Goal: Information Seeking & Learning: Learn about a topic

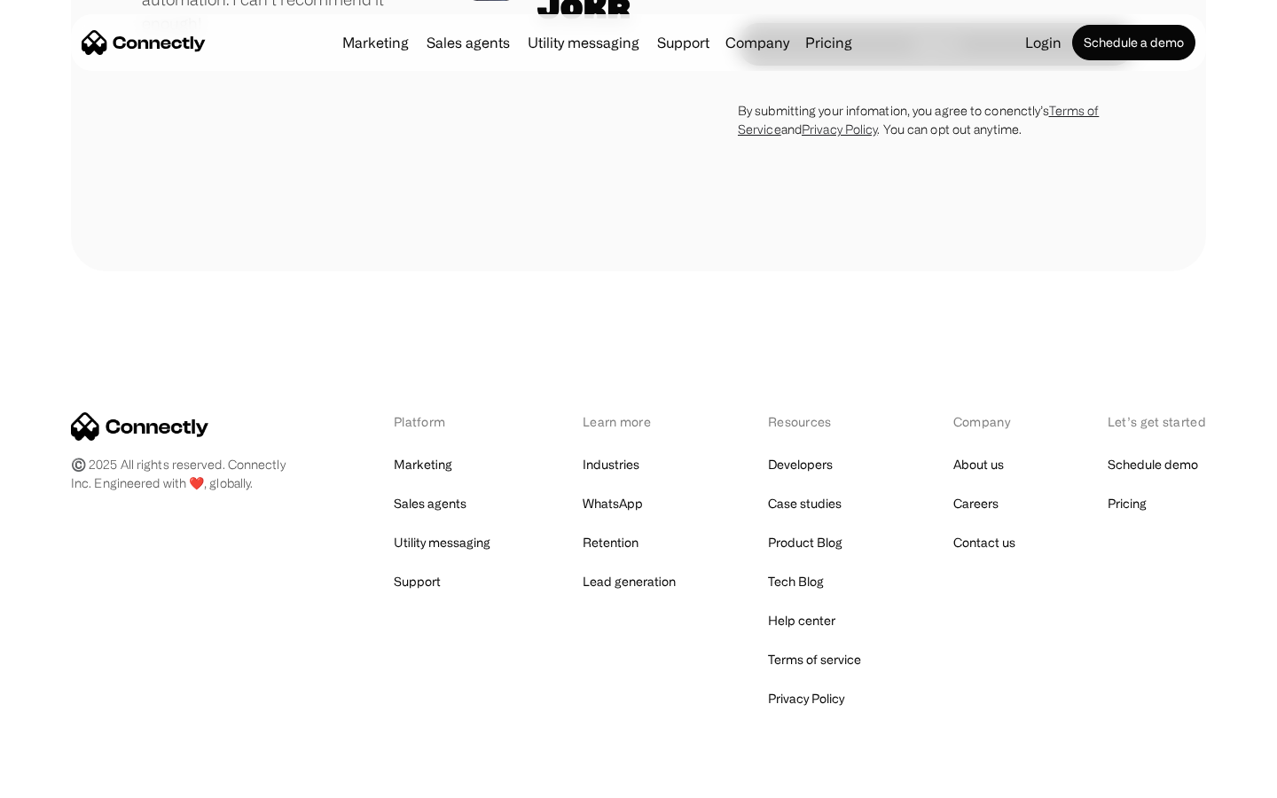
scroll to position [4934, 0]
